Goal: Information Seeking & Learning: Learn about a topic

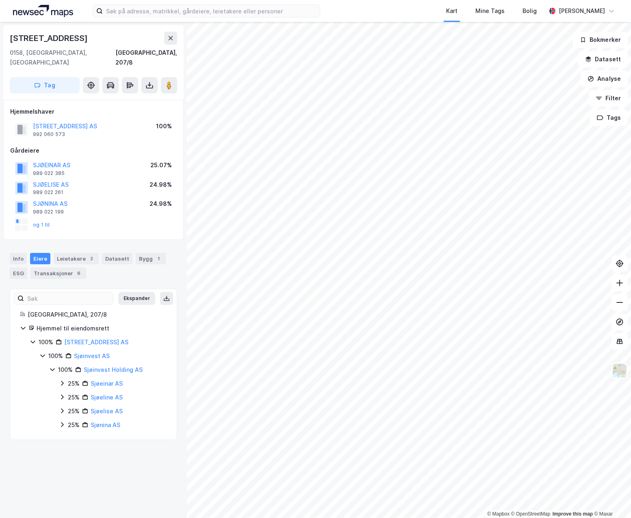
click at [58, 372] on div "100% Sjøinvest Holding AS 25% Sjøeinar AS 25% Sjøeline AS 25% Sjøelise AS 25% S…" at bounding box center [108, 397] width 118 height 65
click at [65, 380] on icon at bounding box center [62, 383] width 6 height 6
click at [128, 394] on link "[PERSON_NAME]" at bounding box center [131, 397] width 46 height 7
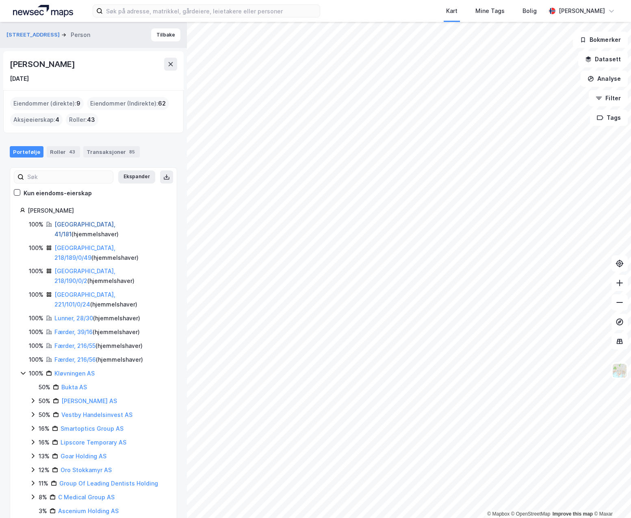
click at [75, 226] on link "[GEOGRAPHIC_DATA], 41/181" at bounding box center [84, 229] width 61 height 17
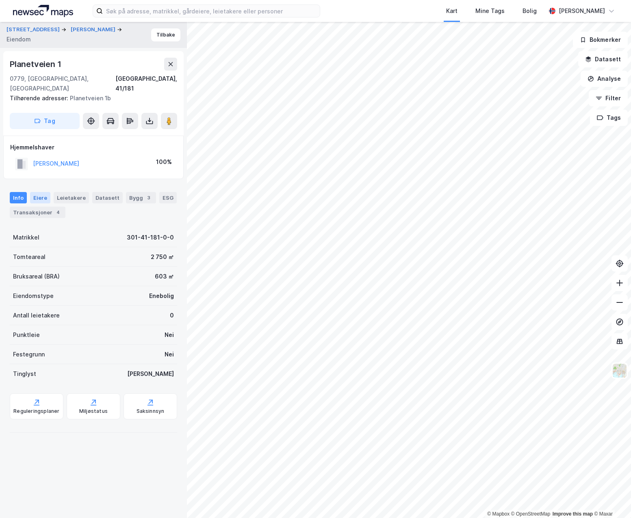
click at [40, 192] on div "Eiere" at bounding box center [40, 197] width 20 height 11
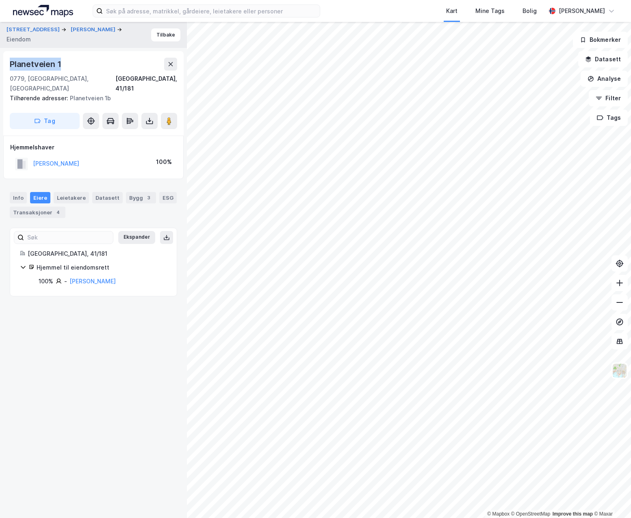
drag, startPoint x: 76, startPoint y: 65, endPoint x: 7, endPoint y: 61, distance: 68.7
click at [7, 61] on div "[STREET_ADDRESS] adresser: [STREET_ADDRESS] Tag" at bounding box center [93, 93] width 180 height 84
copy div "Planetveien 1"
click at [32, 207] on div "Transaksjoner 4" at bounding box center [38, 212] width 56 height 11
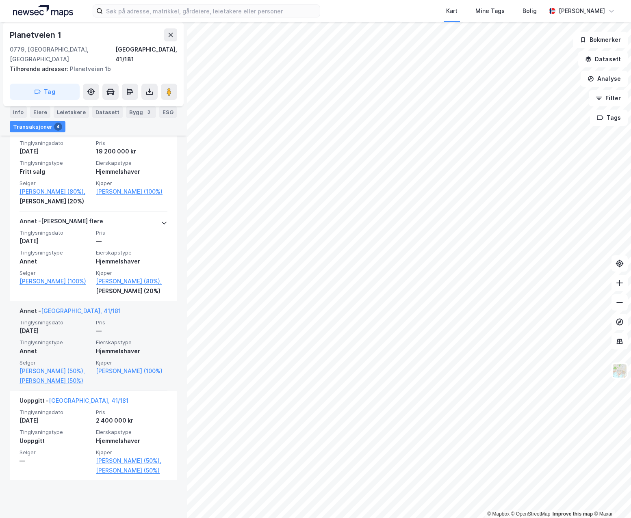
scroll to position [249, 0]
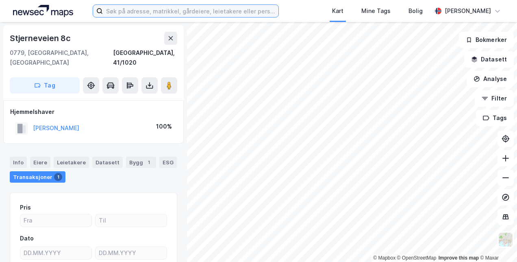
click at [172, 8] on input at bounding box center [190, 11] width 175 height 12
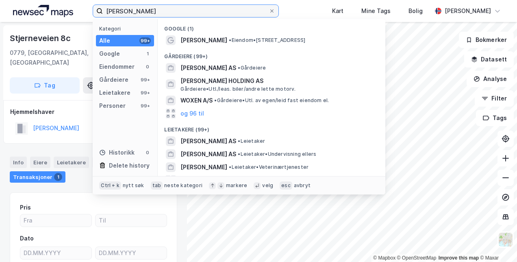
click at [143, 10] on input "[PERSON_NAME]" at bounding box center [185, 11] width 165 height 12
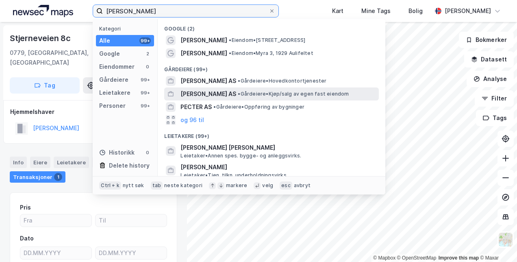
scroll to position [96, 0]
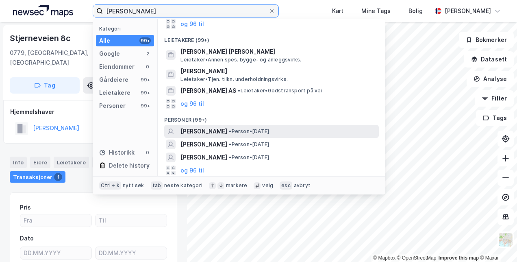
type input "[PERSON_NAME]"
click at [269, 132] on span "• Person • [DATE]" at bounding box center [249, 131] width 40 height 6
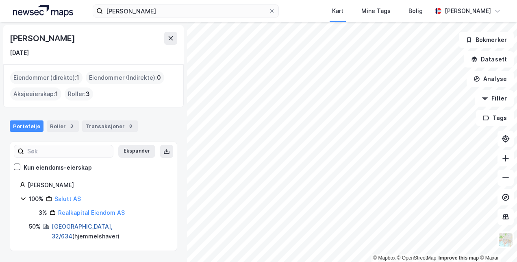
click at [67, 225] on link "[GEOGRAPHIC_DATA], 32/634" at bounding box center [82, 231] width 61 height 17
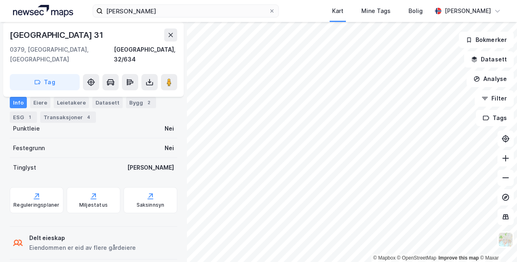
scroll to position [92, 0]
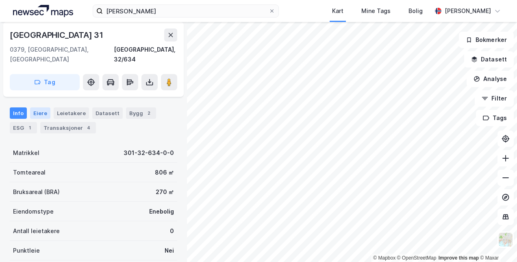
click at [36, 107] on div "Eiere" at bounding box center [40, 112] width 20 height 11
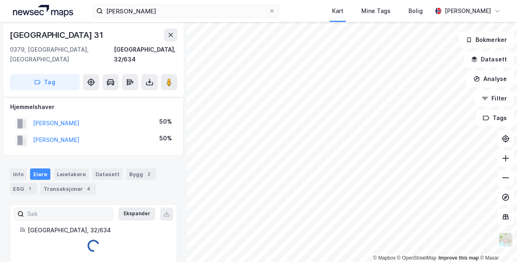
scroll to position [55, 0]
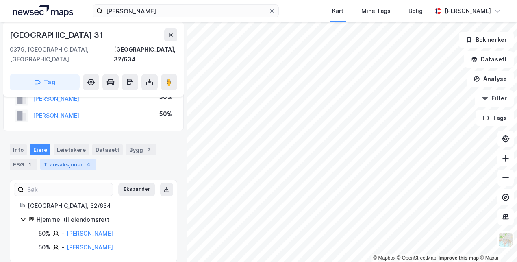
click at [65, 158] on div "Transaksjoner 4" at bounding box center [68, 163] width 56 height 11
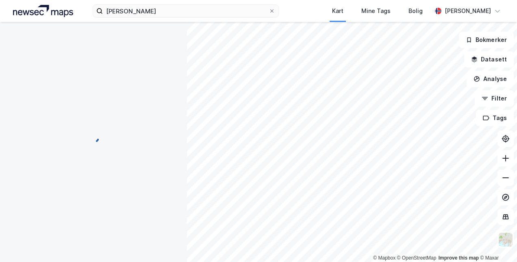
scroll to position [2, 0]
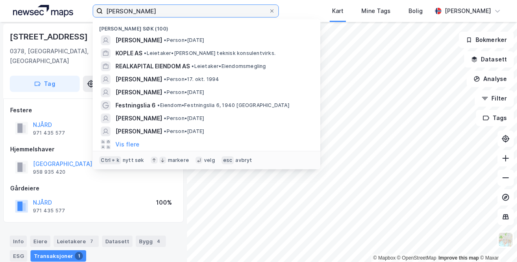
click at [197, 14] on input "[PERSON_NAME]" at bounding box center [185, 11] width 165 height 12
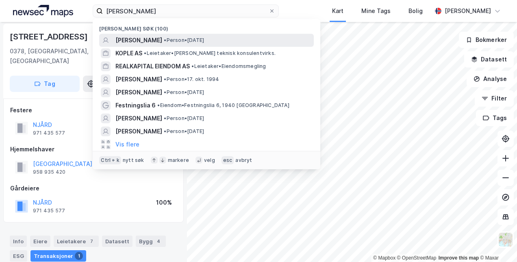
click at [162, 37] on span "[PERSON_NAME]" at bounding box center [138, 40] width 47 height 10
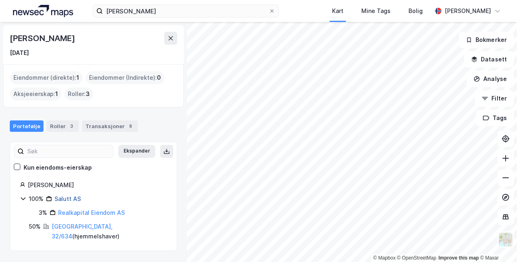
click at [71, 199] on link "Salutt AS" at bounding box center [67, 198] width 26 height 7
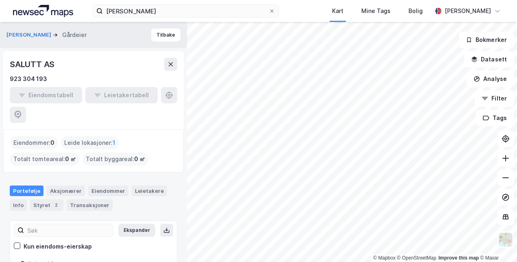
scroll to position [20, 0]
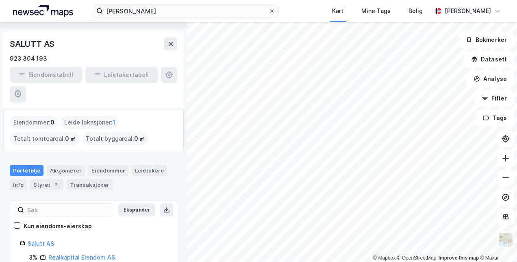
click at [26, 16] on img at bounding box center [43, 11] width 60 height 12
